Goal: Check status: Check status

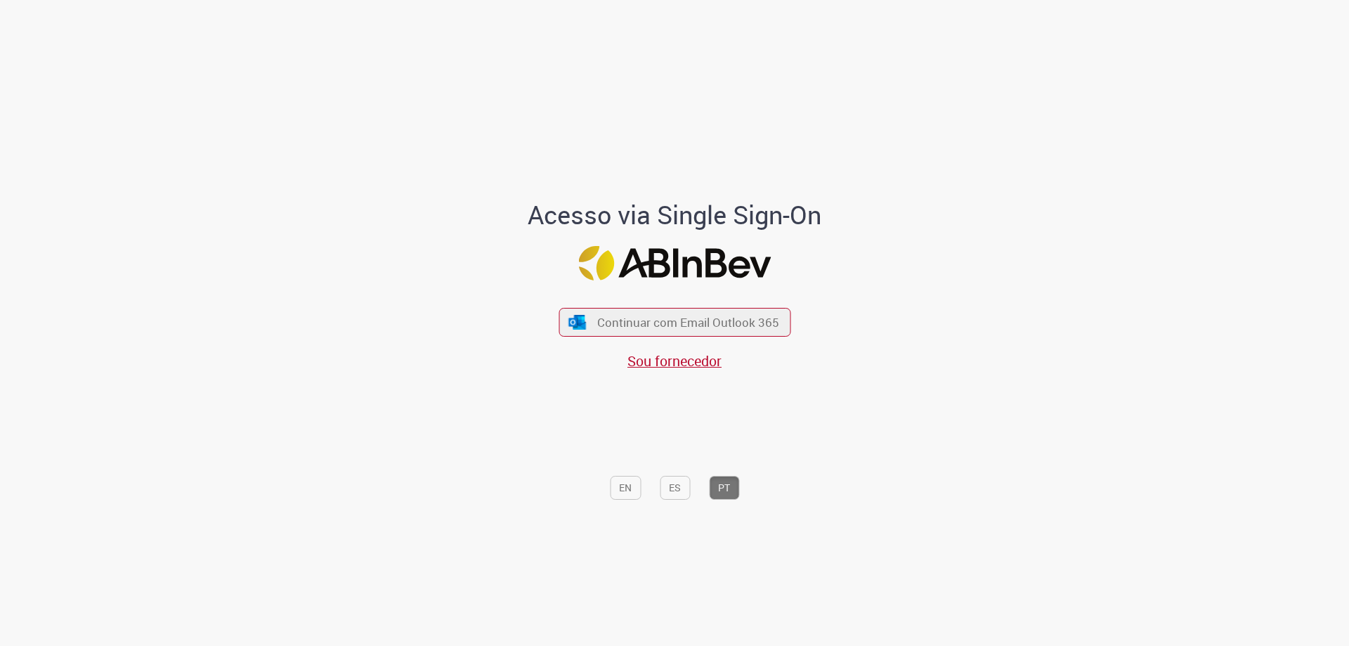
click at [765, 339] on div "Continuar com Email Outlook 365 Sou fornecedor" at bounding box center [675, 332] width 232 height 78
click at [762, 326] on span "Continuar com Email Outlook 365" at bounding box center [688, 322] width 186 height 16
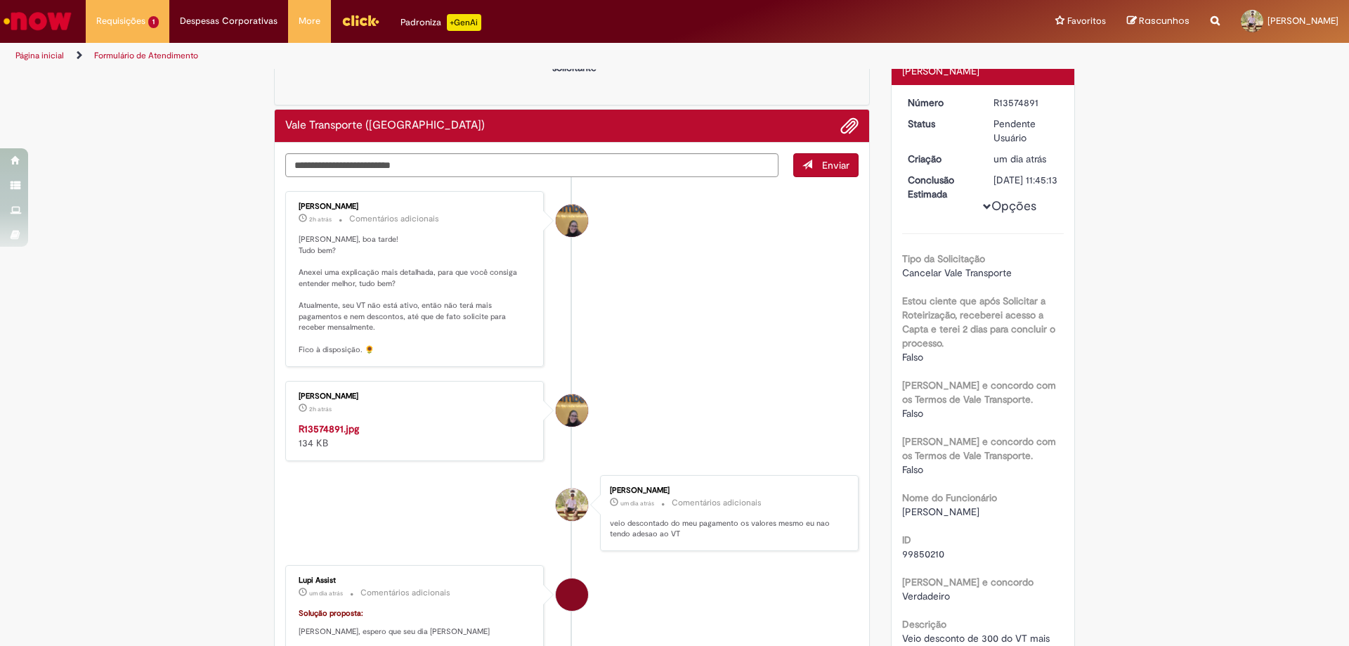
scroll to position [141, 0]
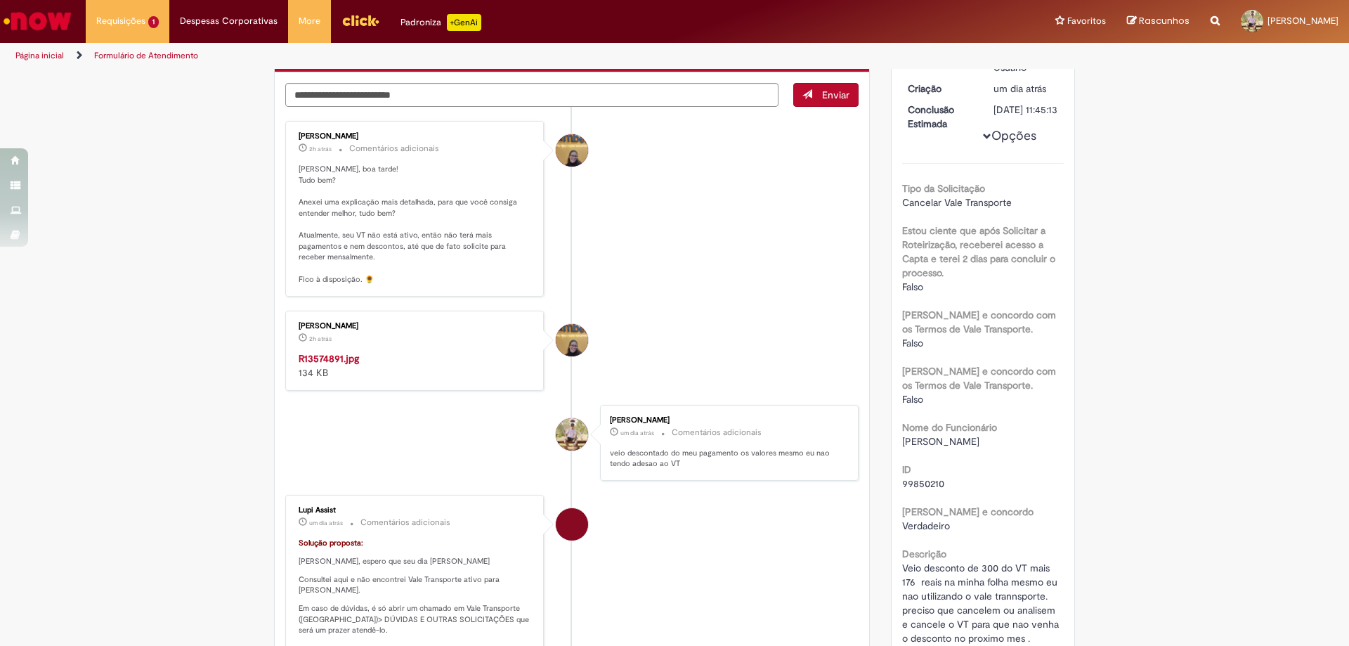
click at [406, 351] on img "Histórico de tíquete" at bounding box center [416, 351] width 234 height 0
drag, startPoint x: 360, startPoint y: 423, endPoint x: 325, endPoint y: 371, distance: 62.8
click at [325, 351] on img "Histórico de tíquete" at bounding box center [416, 351] width 234 height 0
drag, startPoint x: 436, startPoint y: 380, endPoint x: 447, endPoint y: 497, distance: 117.2
click at [447, 391] on div "Amanda de Campos Gomes do Nascimento 2h atrás 2 horas atrás R13574891.jpg 134 KB" at bounding box center [414, 351] width 259 height 80
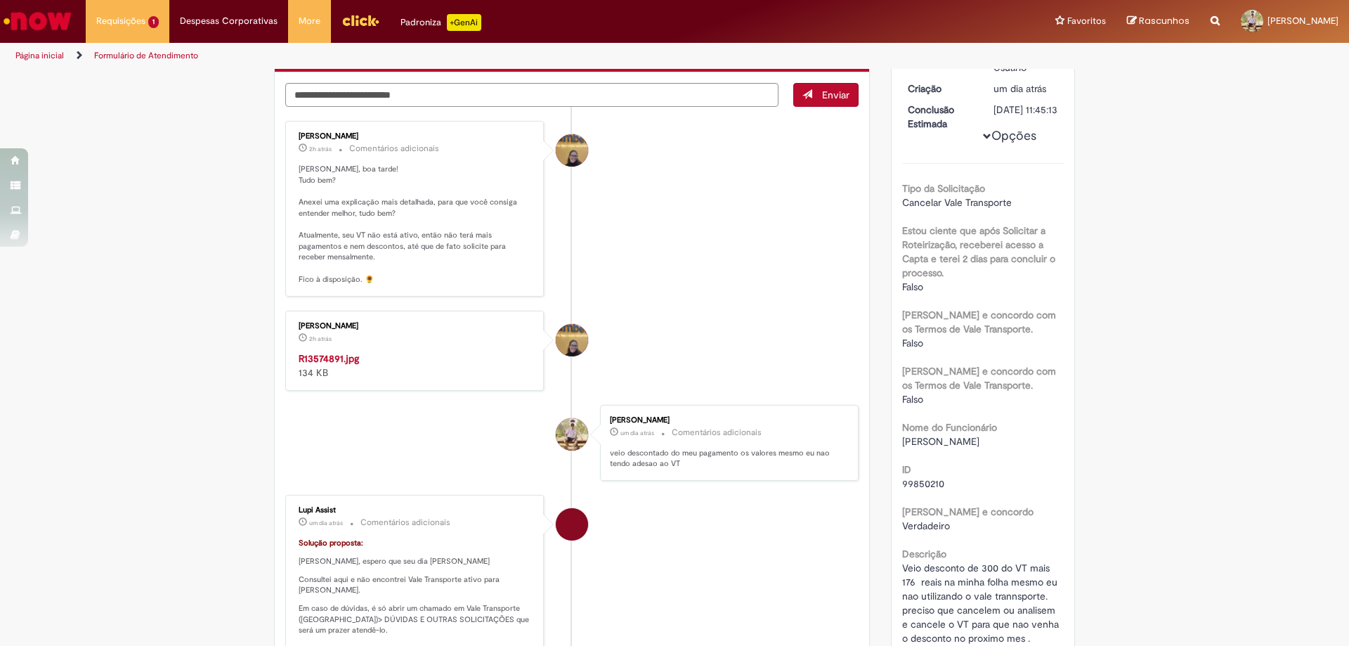
click at [470, 351] on img "Histórico de tíquete" at bounding box center [416, 351] width 234 height 0
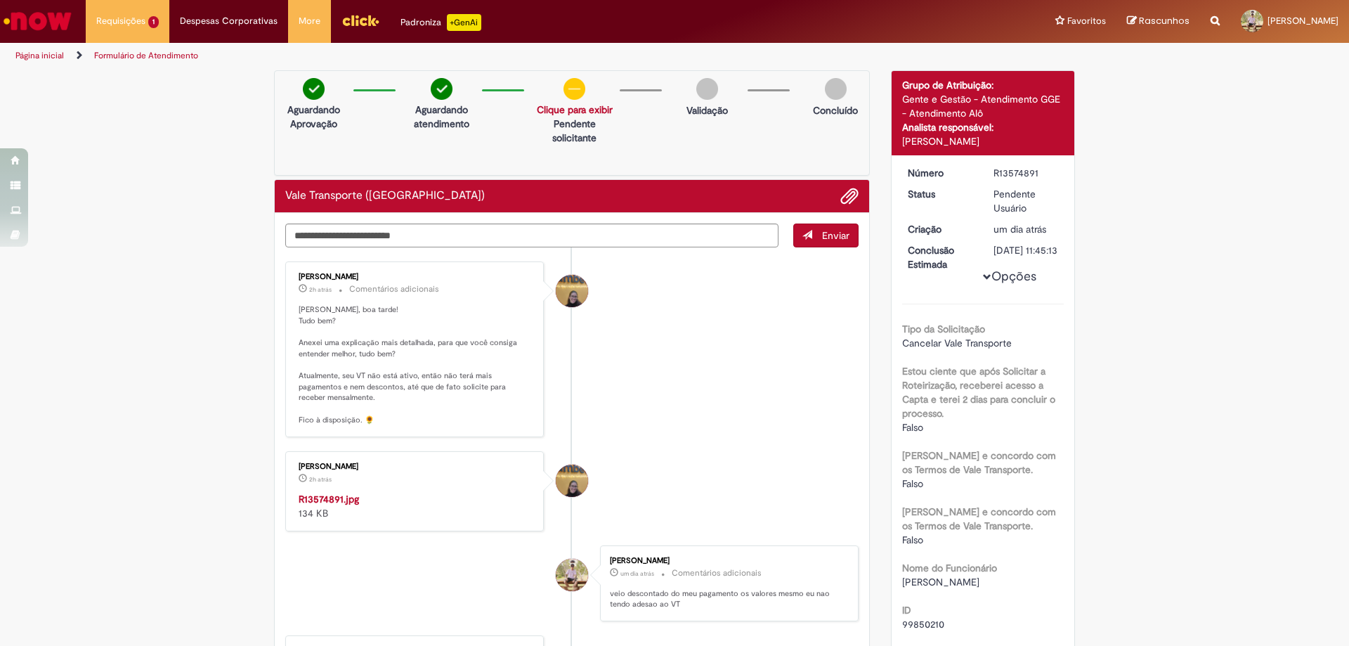
click at [571, 93] on img at bounding box center [575, 89] width 22 height 22
click at [571, 89] on img at bounding box center [575, 89] width 22 height 22
click at [572, 91] on img at bounding box center [575, 89] width 22 height 22
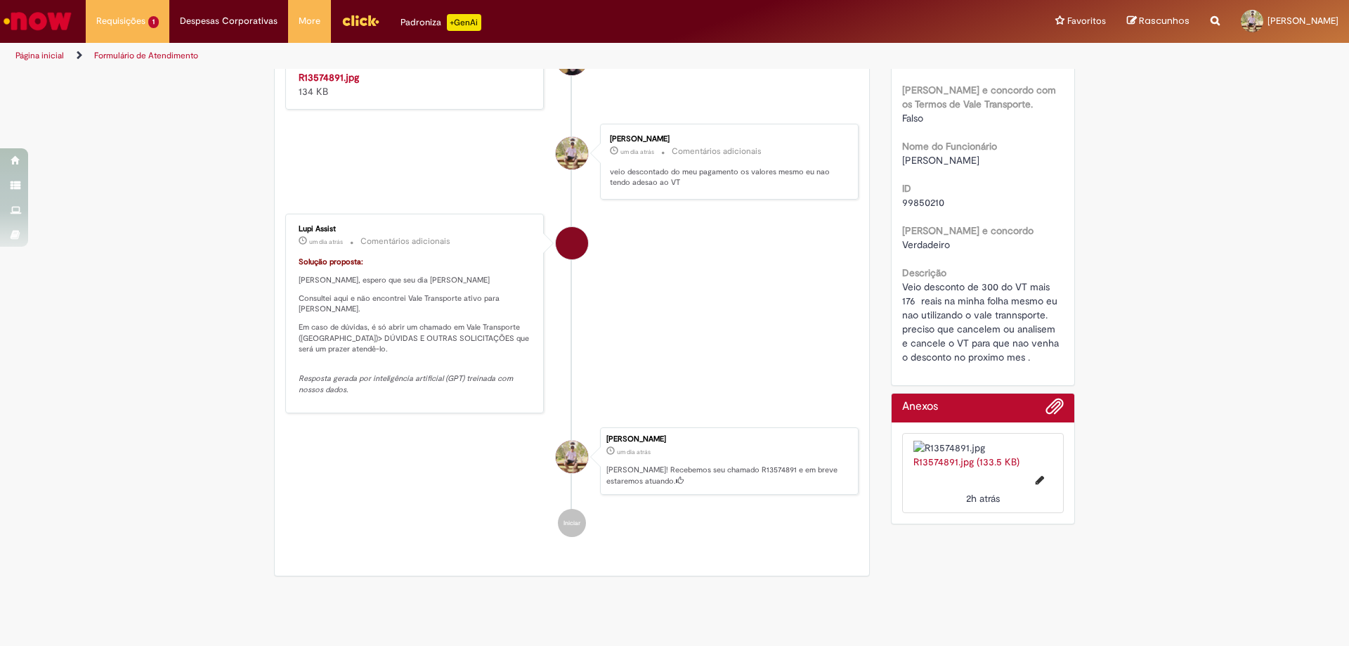
scroll to position [562, 0]
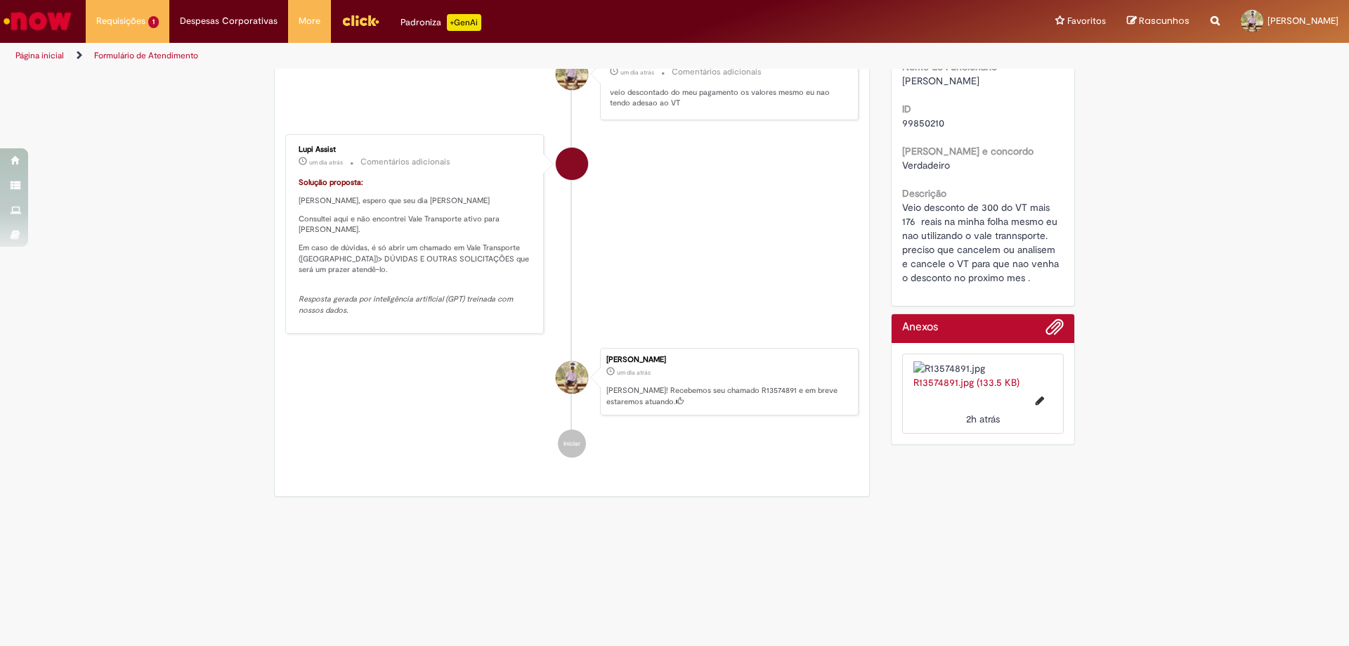
click at [964, 372] on img at bounding box center [984, 368] width 140 height 14
click at [1039, 412] on button "Editar nome de arquivo R13574891.jpg" at bounding box center [1040, 400] width 25 height 22
type input "*********"
click at [987, 375] on img at bounding box center [984, 368] width 140 height 14
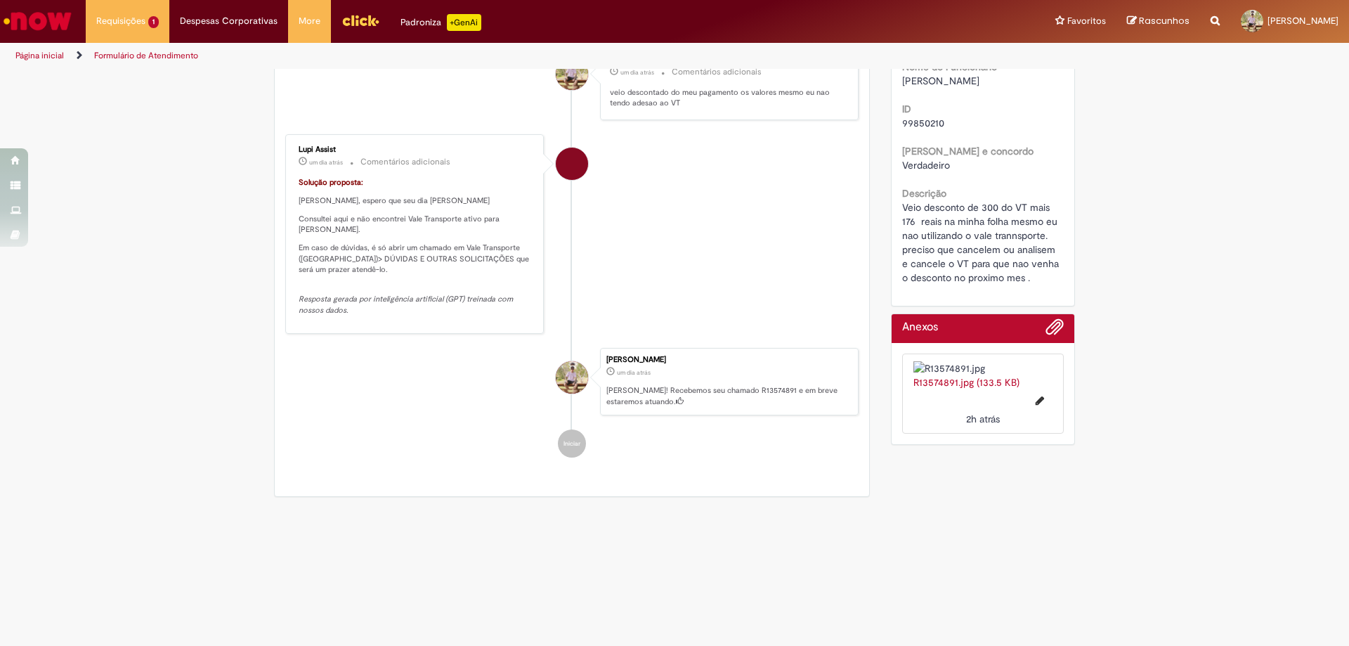
click at [984, 375] on img at bounding box center [984, 368] width 140 height 14
click at [948, 389] on link "R13574891.jpg (133.5 KB)" at bounding box center [967, 382] width 106 height 13
